Goal: Manage account settings

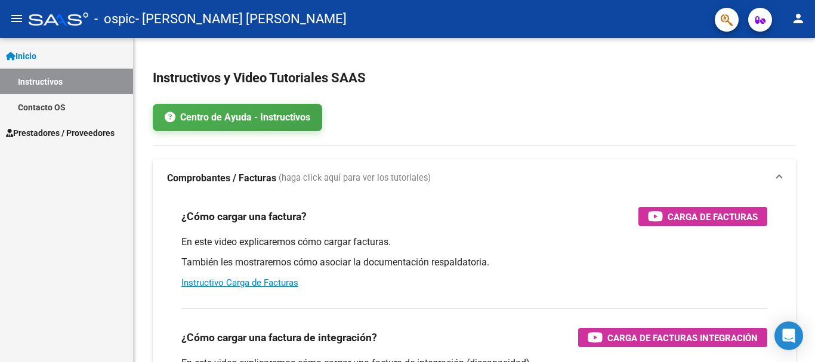
click at [795, 23] on mat-icon "person" at bounding box center [798, 18] width 14 height 14
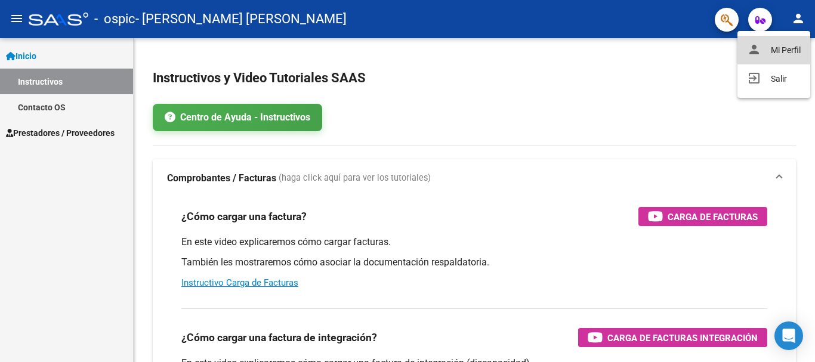
click at [775, 55] on button "person Mi Perfil" at bounding box center [774, 50] width 73 height 29
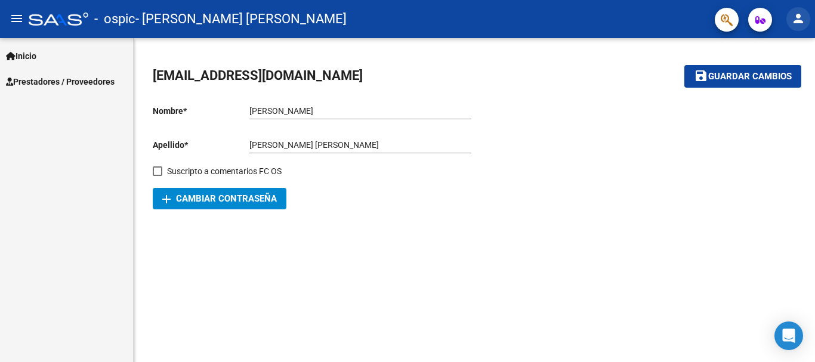
click at [796, 29] on button "person" at bounding box center [798, 19] width 24 height 24
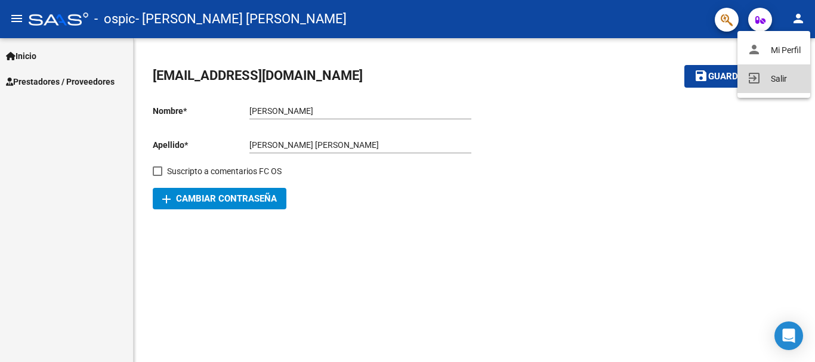
click at [773, 85] on button "exit_to_app Salir" at bounding box center [774, 78] width 73 height 29
